Goal: Find specific page/section: Find specific page/section

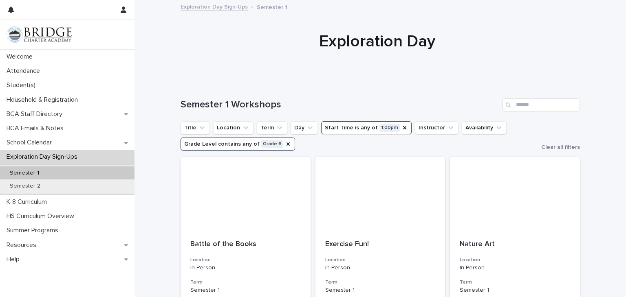
scroll to position [121, 0]
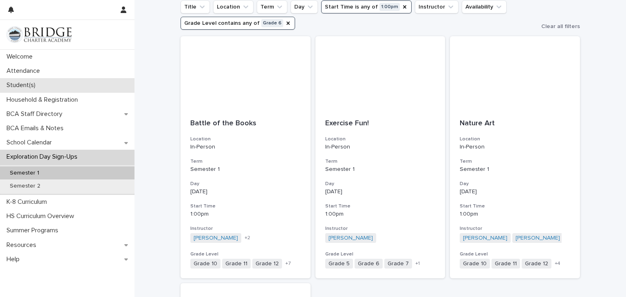
click at [29, 86] on p "Student(s)" at bounding box center [22, 86] width 39 height 8
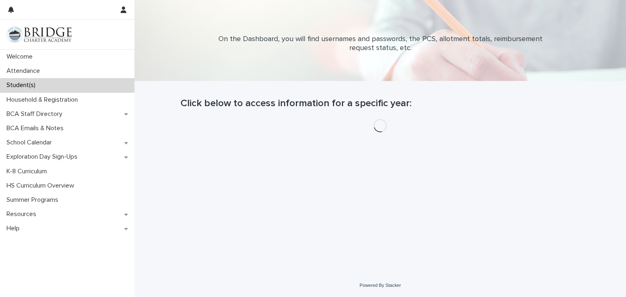
click at [29, 86] on p "Student(s)" at bounding box center [22, 86] width 39 height 8
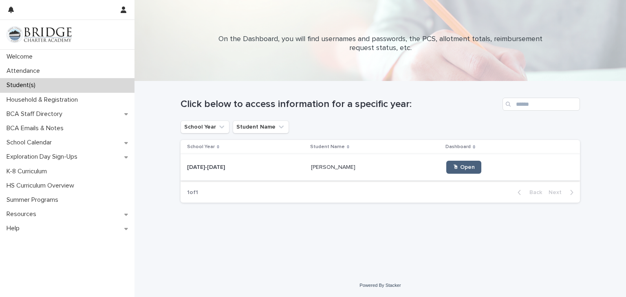
click at [453, 167] on span "🖱 Open" at bounding box center [464, 168] width 22 height 6
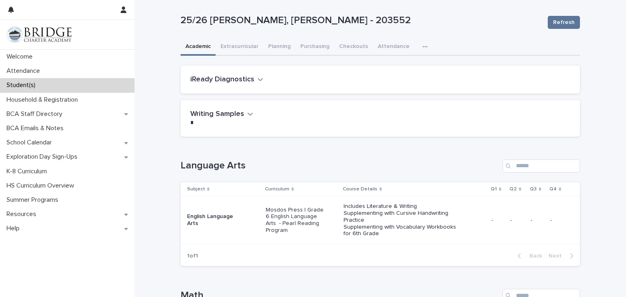
scroll to position [5, 0]
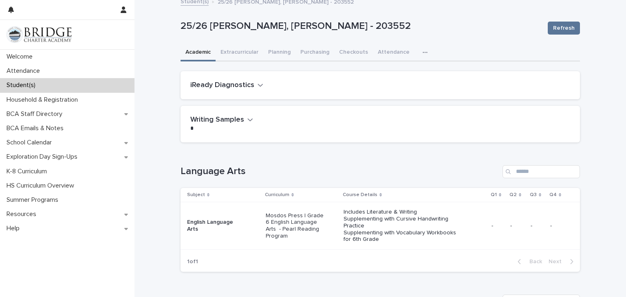
click at [254, 78] on div "iReady Diagnostics" at bounding box center [380, 85] width 399 height 29
click at [258, 86] on icon "button" at bounding box center [261, 85] width 6 height 7
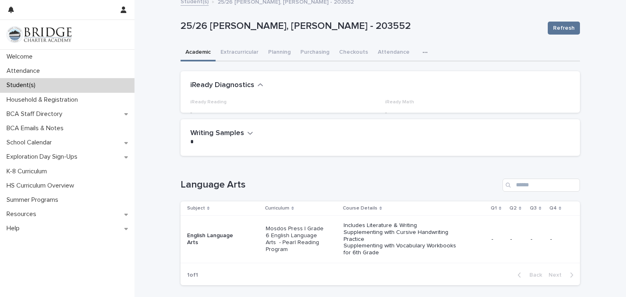
click at [258, 86] on icon "button" at bounding box center [261, 85] width 6 height 7
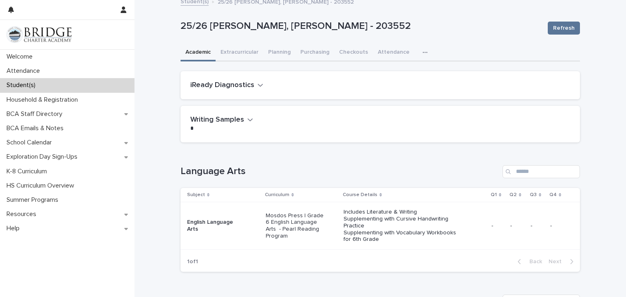
click at [258, 86] on icon "button" at bounding box center [261, 85] width 6 height 7
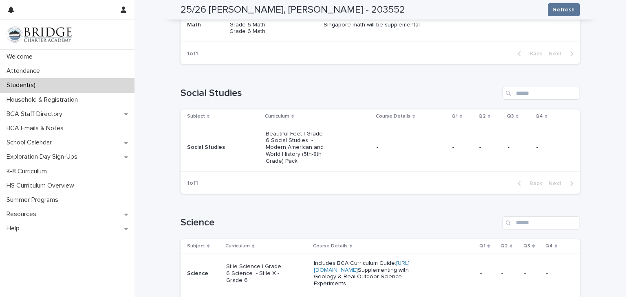
scroll to position [361, 0]
